Goal: Task Accomplishment & Management: Manage account settings

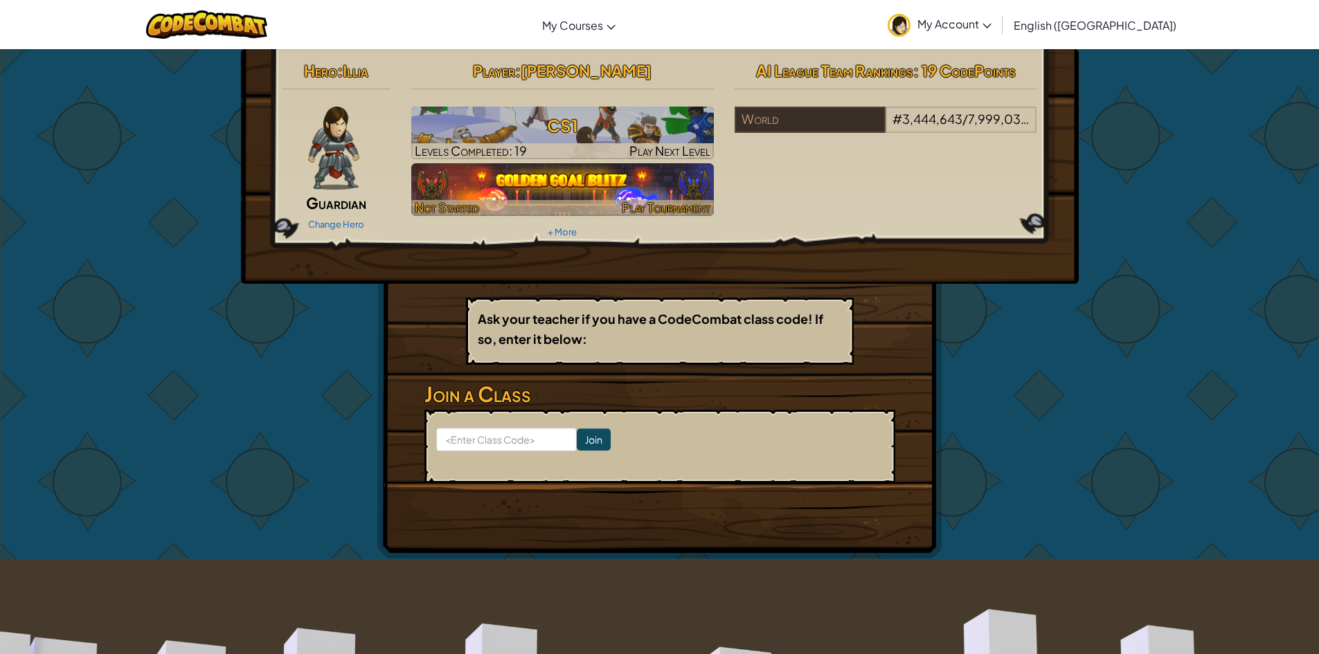
click at [603, 170] on img at bounding box center [562, 189] width 302 height 53
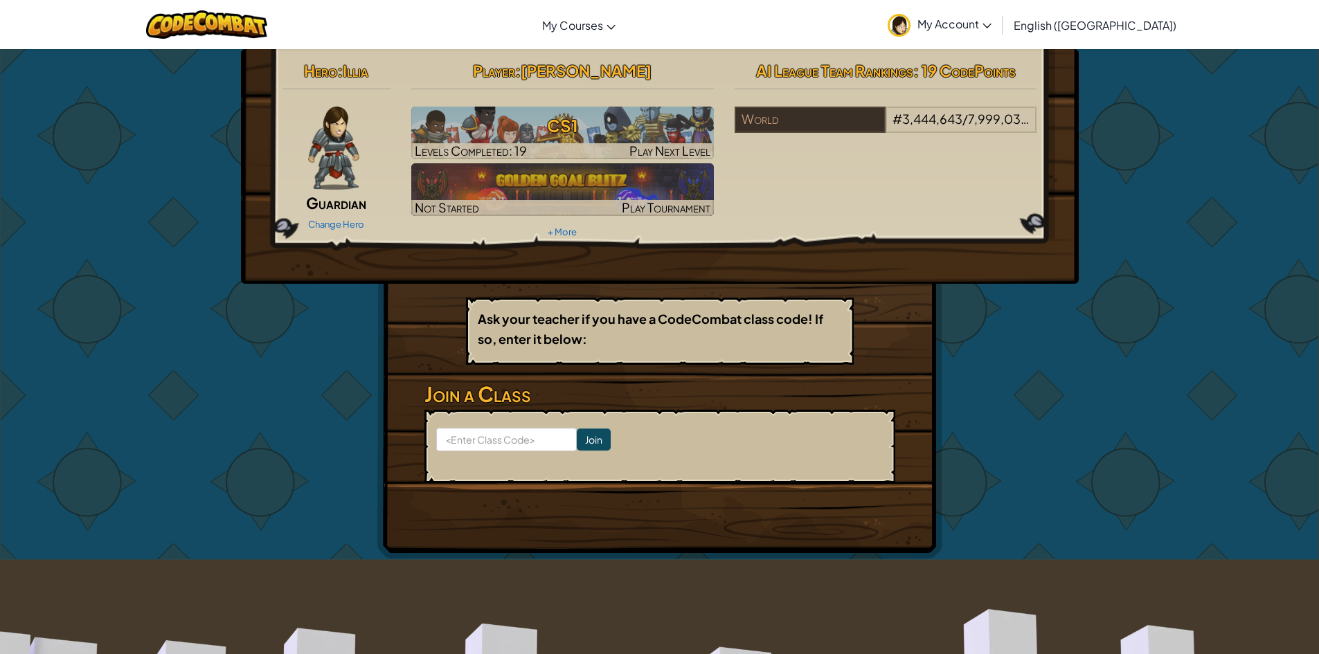
click at [659, 125] on h3 "CS1" at bounding box center [562, 125] width 302 height 31
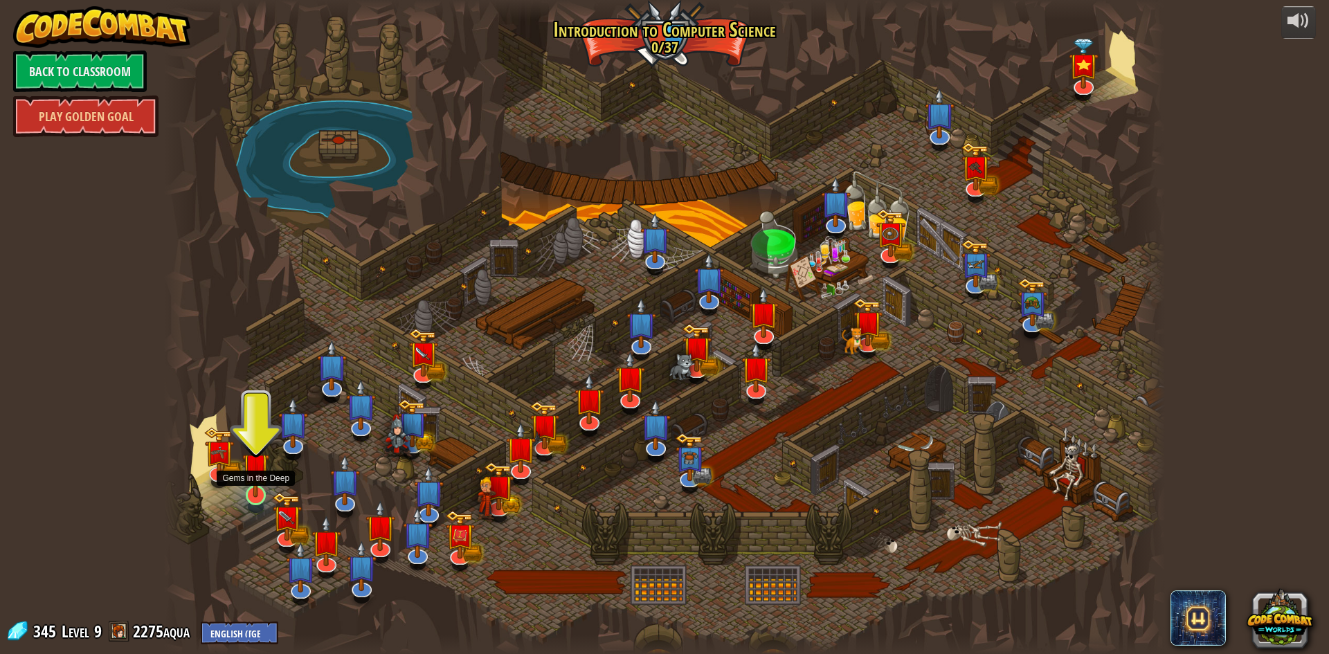
click at [248, 488] on img at bounding box center [255, 466] width 27 height 62
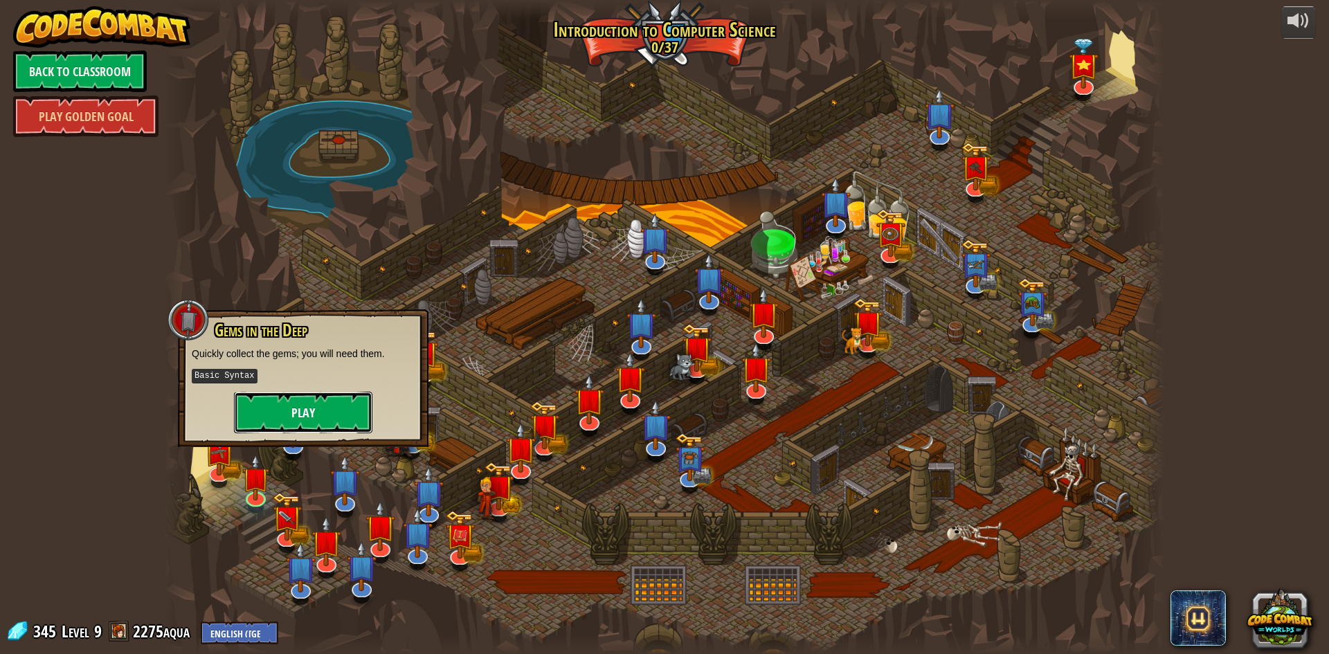
click at [298, 400] on button "Play" at bounding box center [303, 413] width 138 height 42
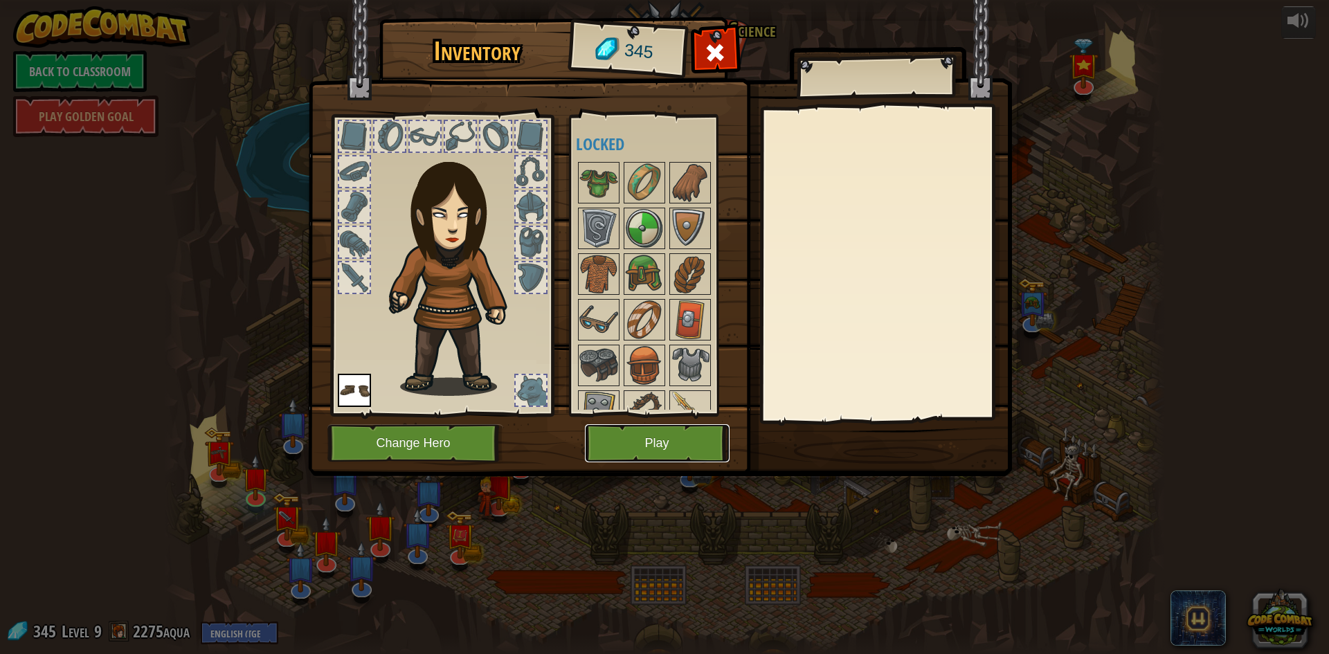
click at [659, 438] on button "Play" at bounding box center [657, 443] width 145 height 38
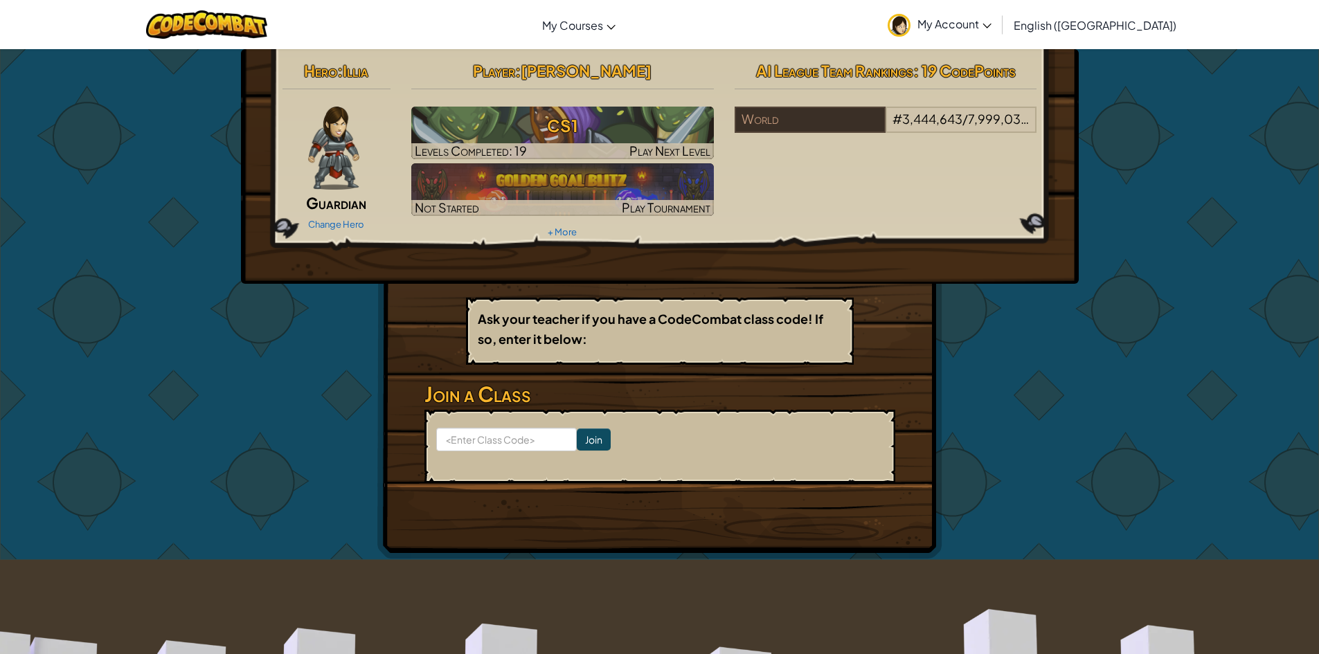
click at [1135, 26] on span "English ([GEOGRAPHIC_DATA])" at bounding box center [1094, 25] width 163 height 15
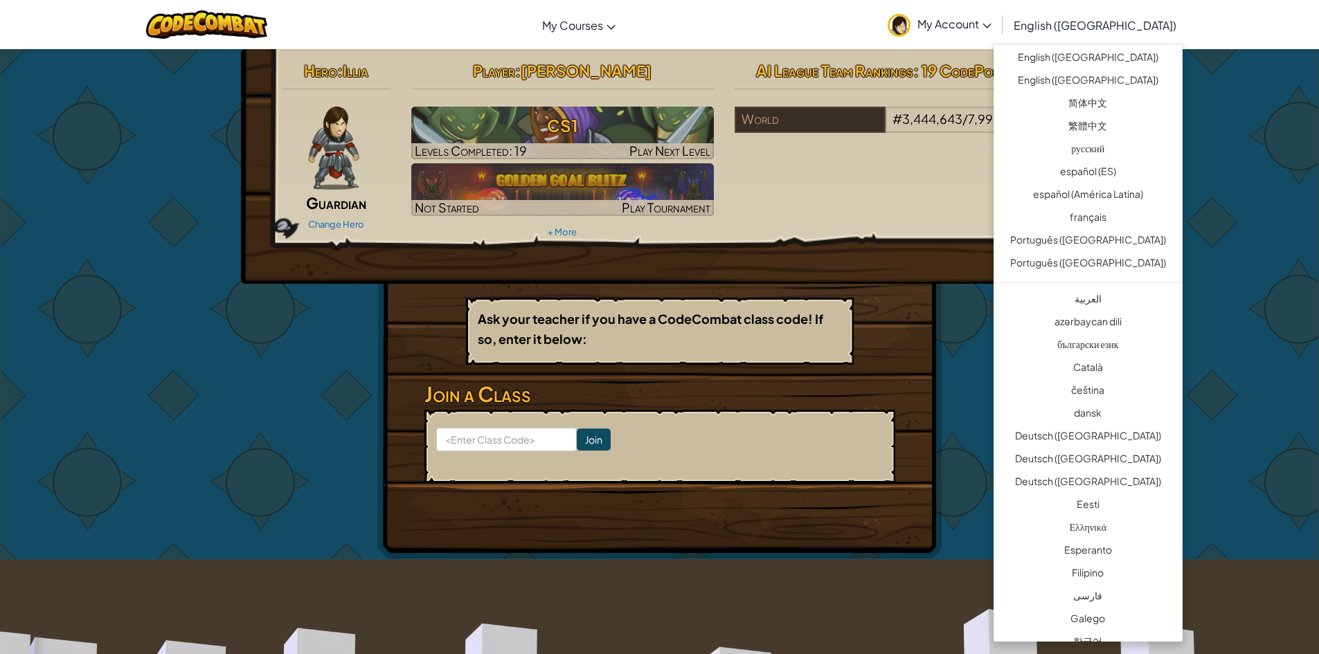
click at [991, 28] on span "My Account" at bounding box center [954, 24] width 74 height 15
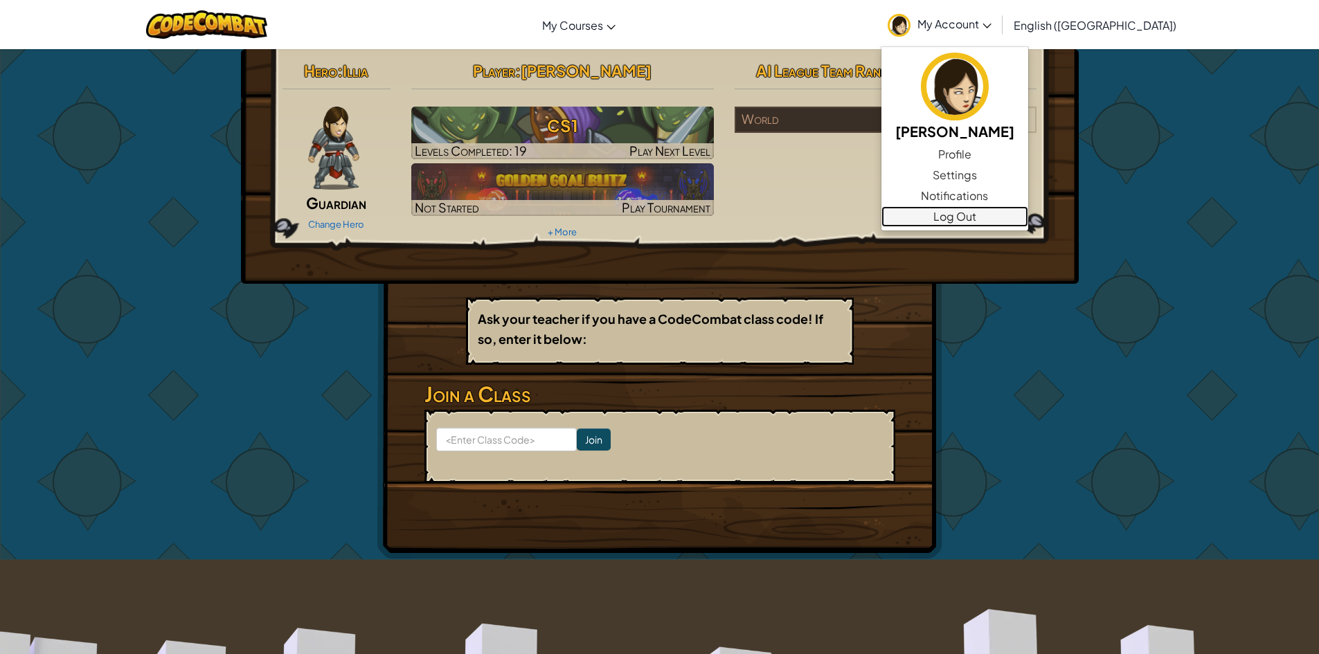
click at [1028, 208] on link "Log Out" at bounding box center [954, 216] width 147 height 21
